Goal: Task Accomplishment & Management: Use online tool/utility

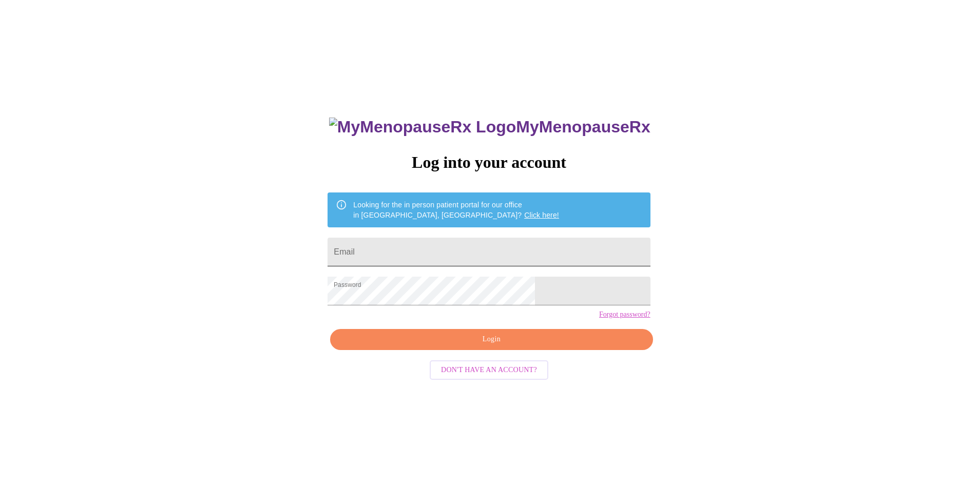
click at [451, 249] on input "Email" at bounding box center [489, 252] width 322 height 29
type input "Myoungquist@gmail.com"
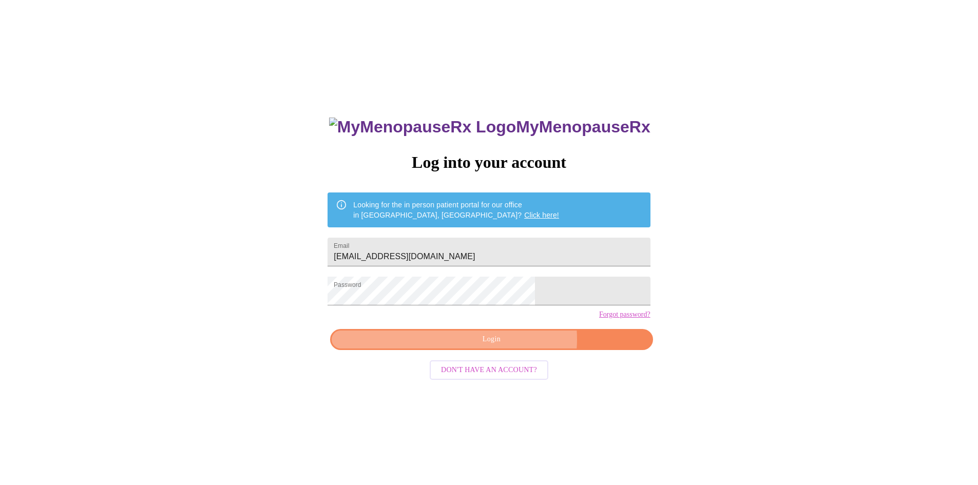
click at [512, 346] on span "Login" at bounding box center [491, 339] width 299 height 13
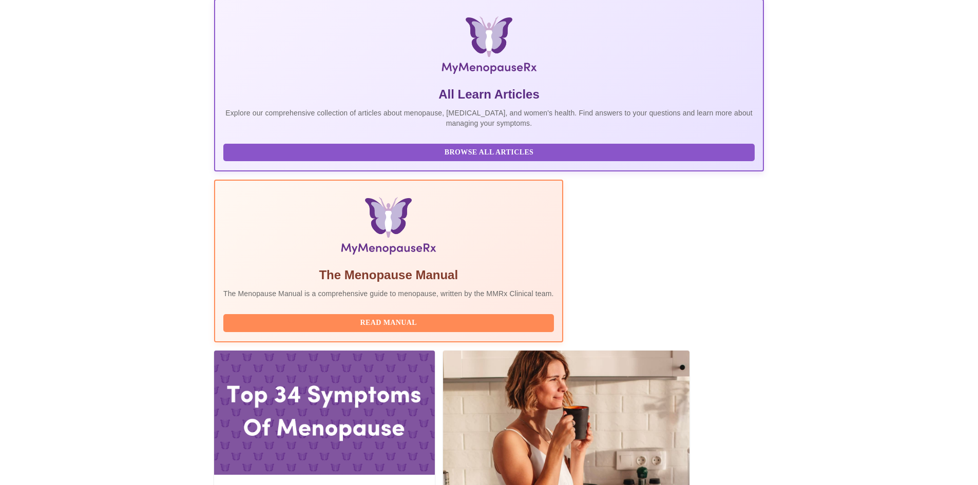
scroll to position [154, 0]
